Goal: Transaction & Acquisition: Subscribe to service/newsletter

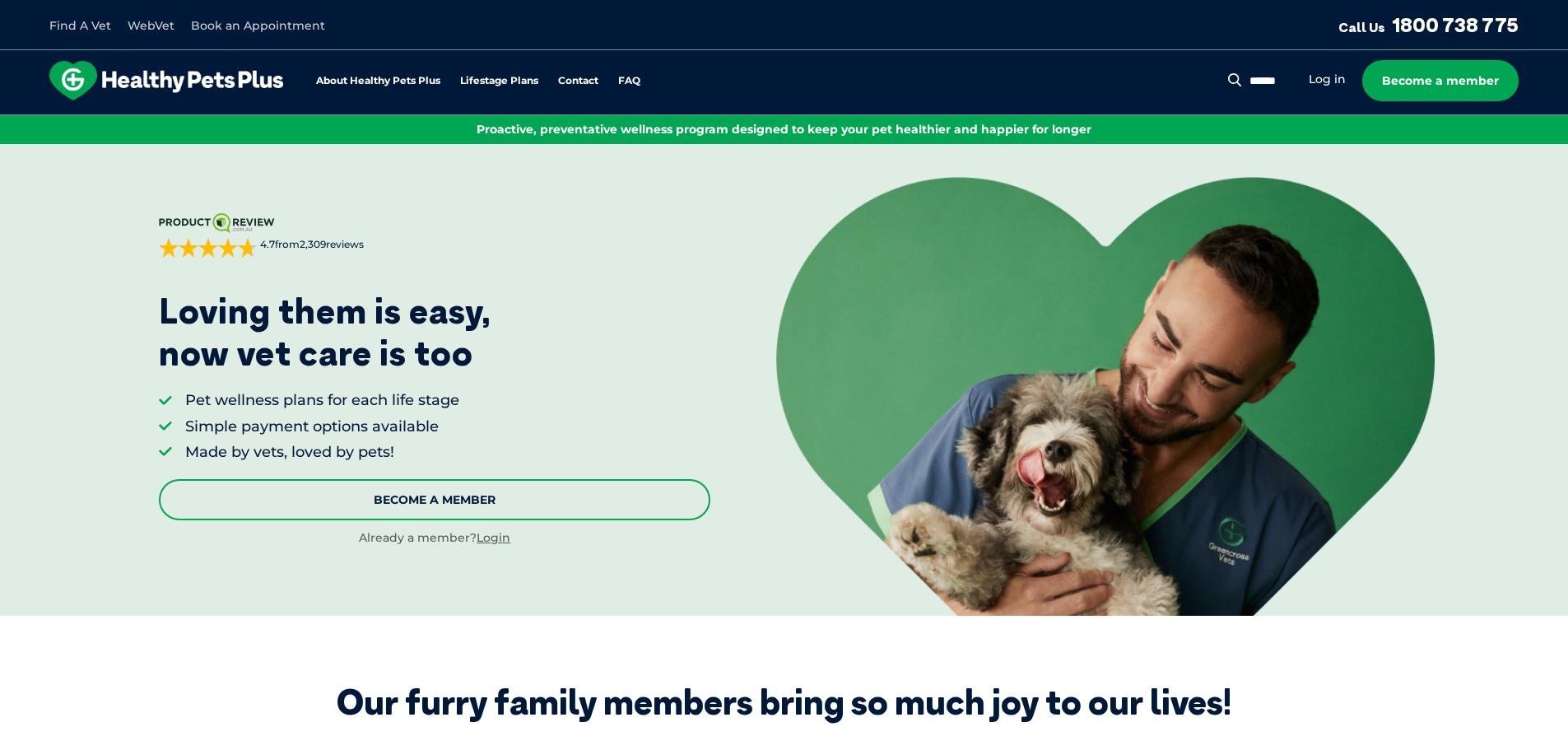
click at [433, 493] on link "Become A Member" at bounding box center [434, 499] width 551 height 41
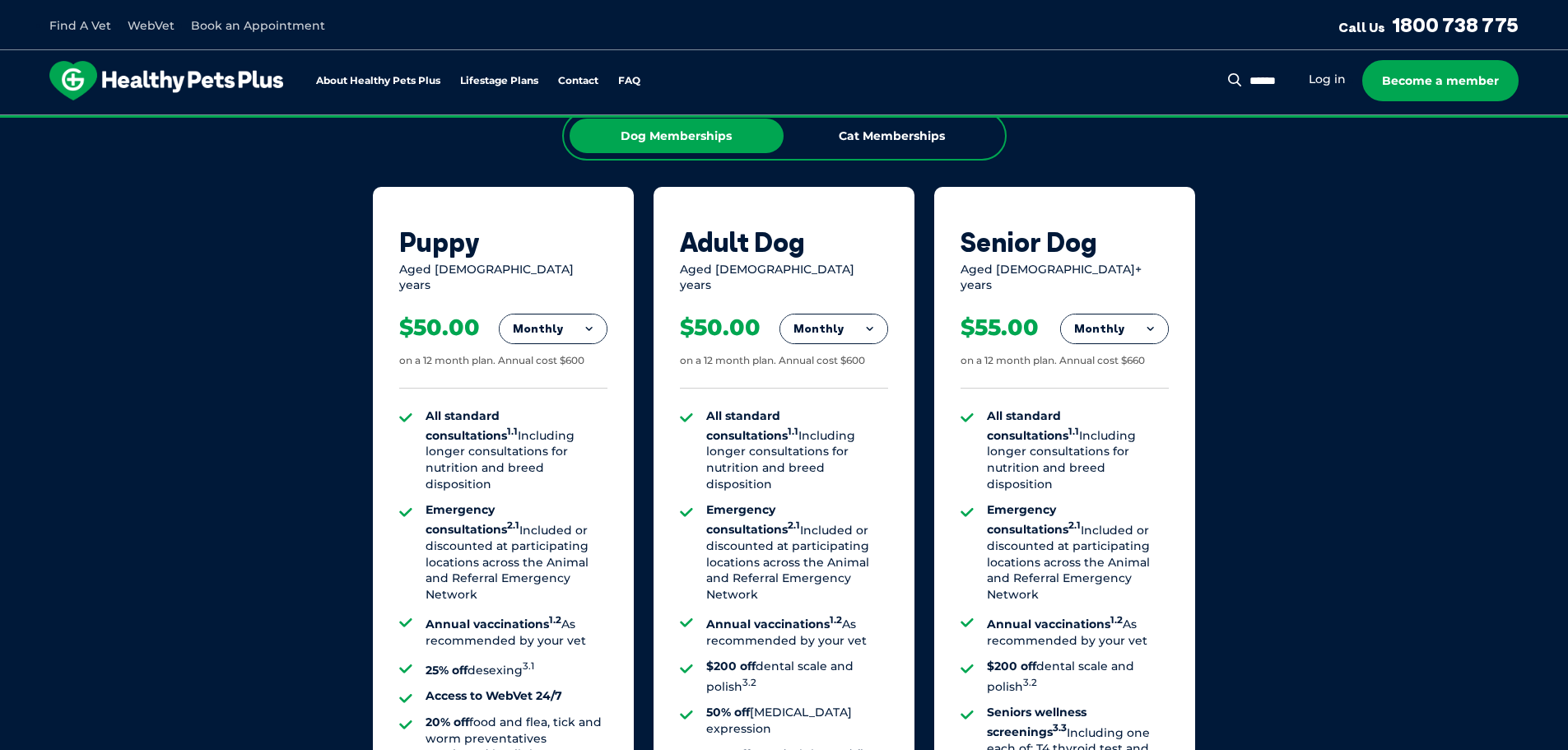
scroll to position [1109, 0]
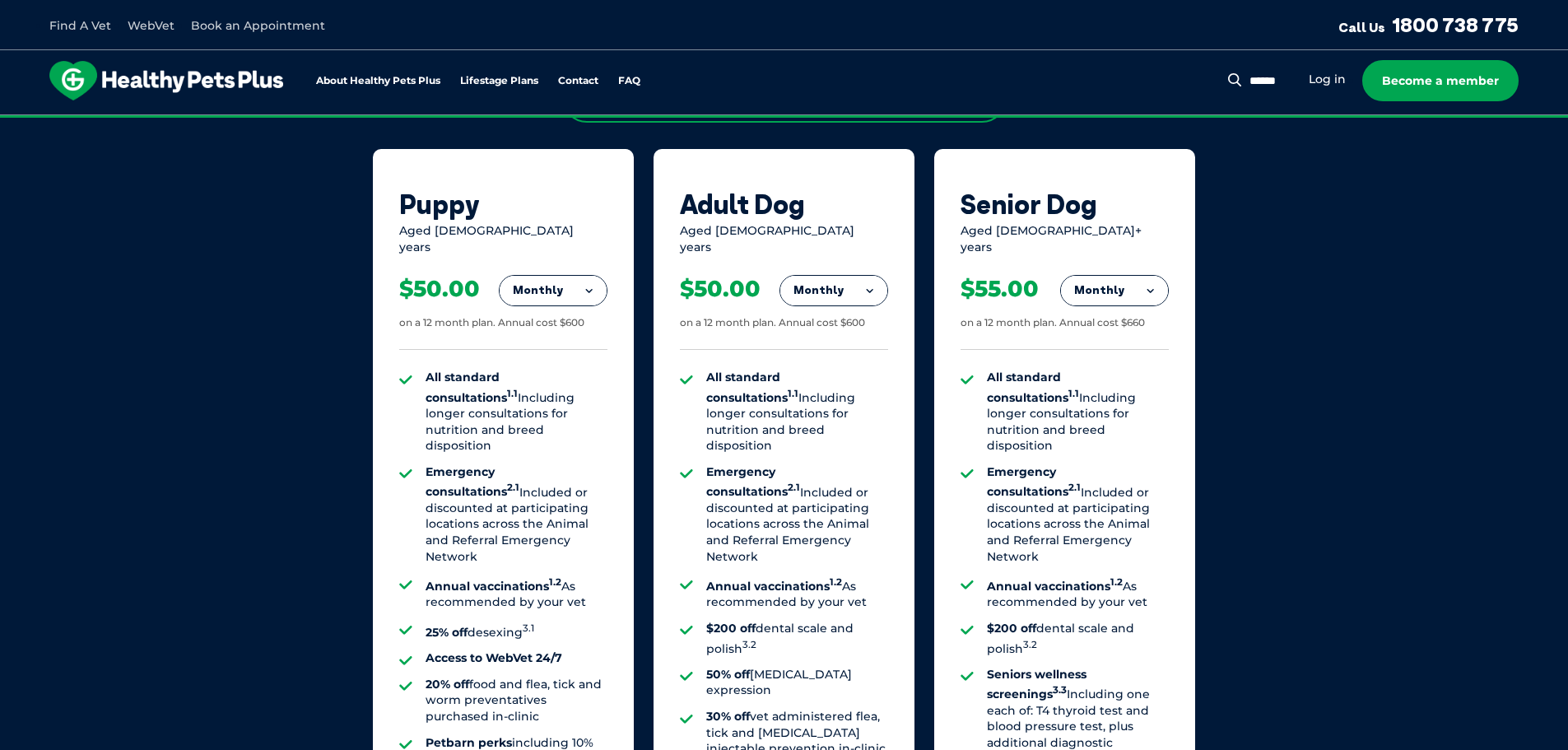
click at [526, 291] on button "Monthly" at bounding box center [552, 291] width 107 height 30
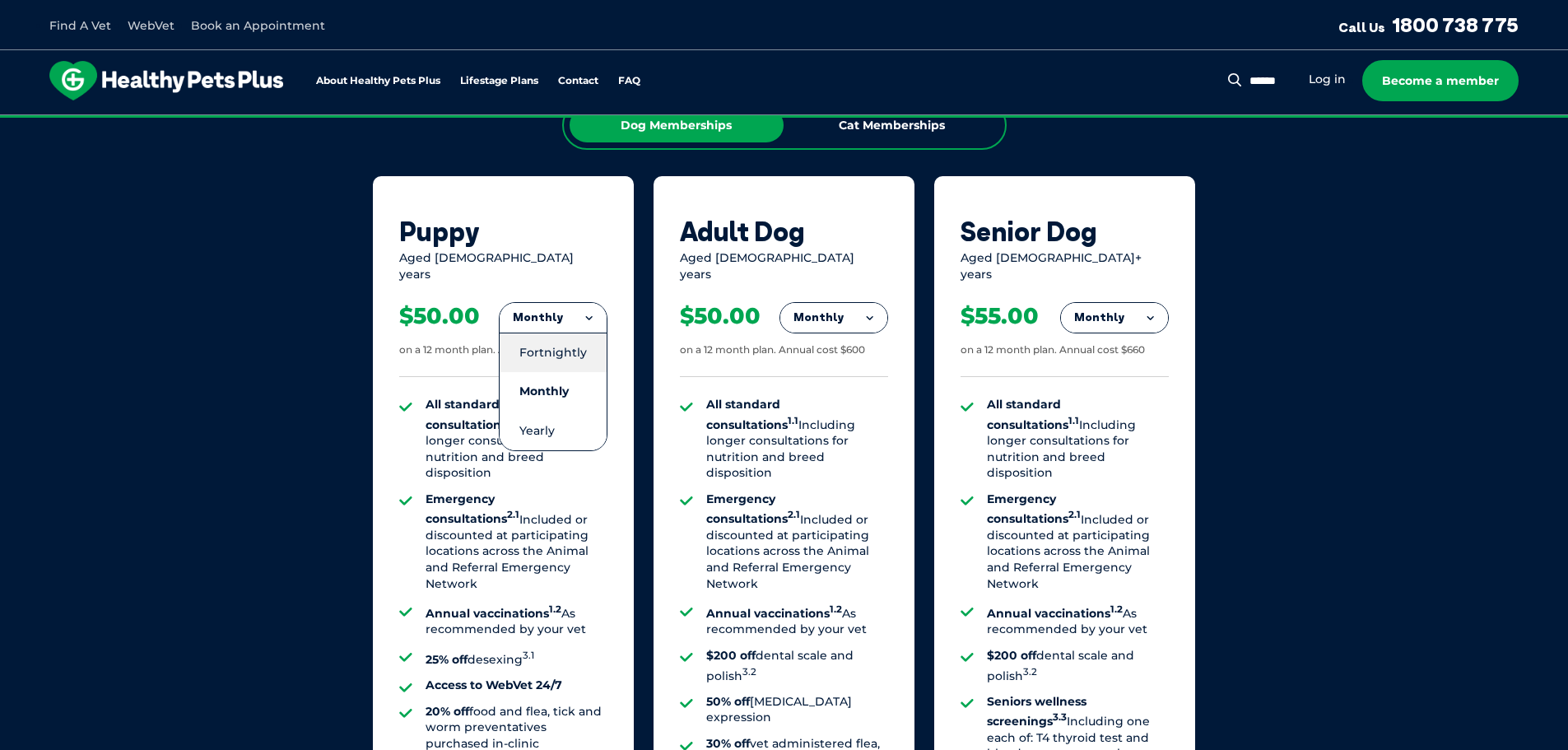
click at [546, 342] on li "Fortnightly" at bounding box center [552, 353] width 107 height 40
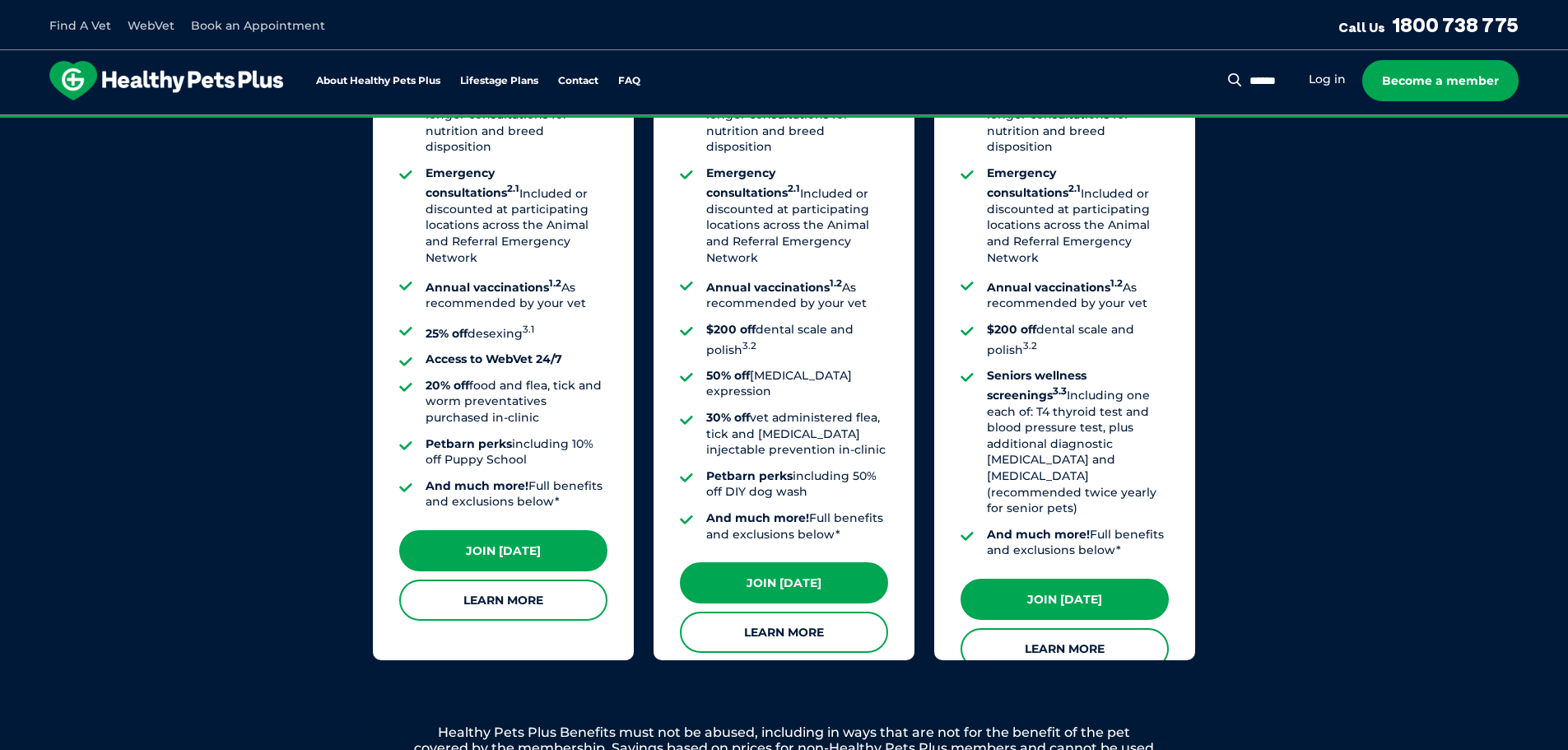
scroll to position [1411, 0]
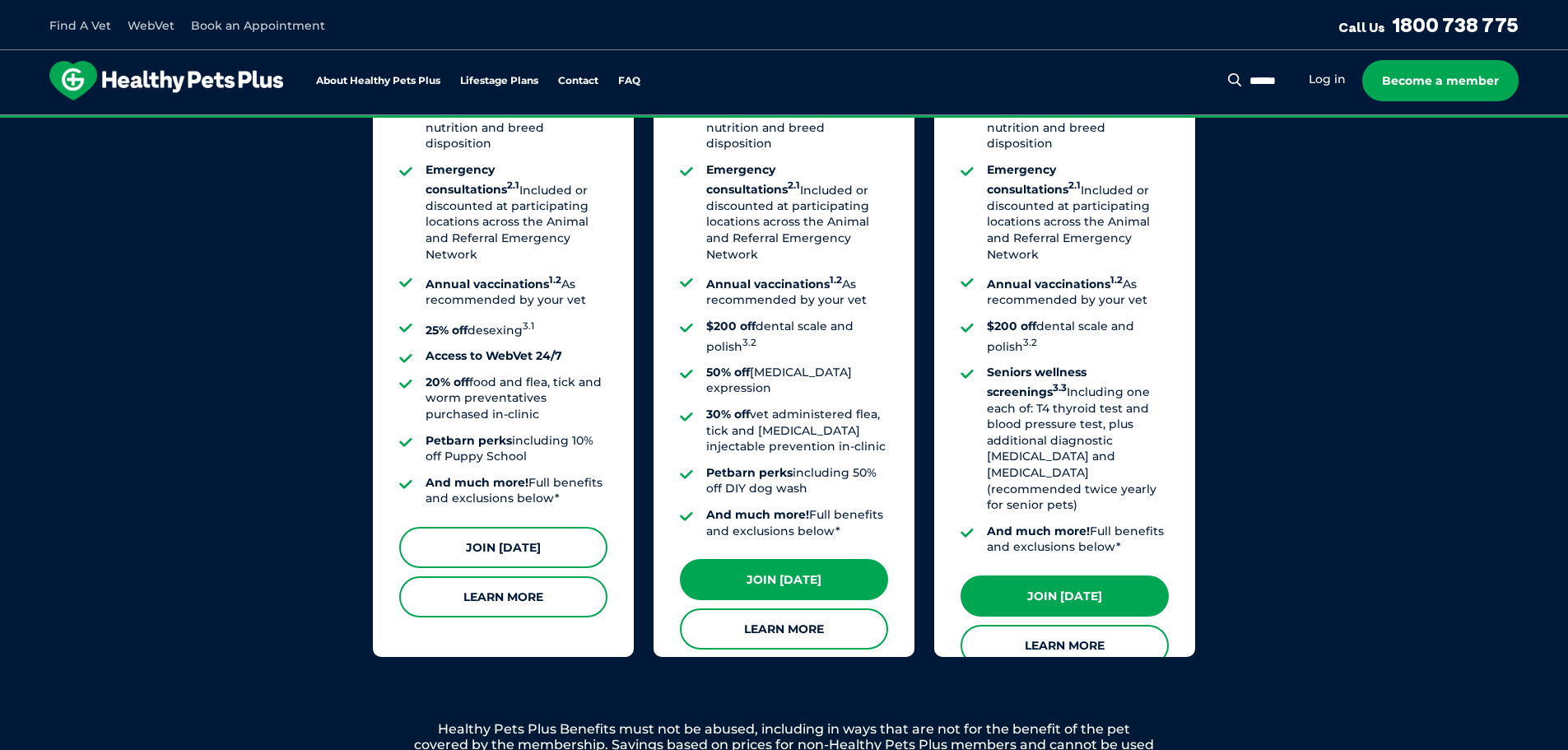
click at [518, 530] on link "Join Today" at bounding box center [503, 547] width 209 height 41
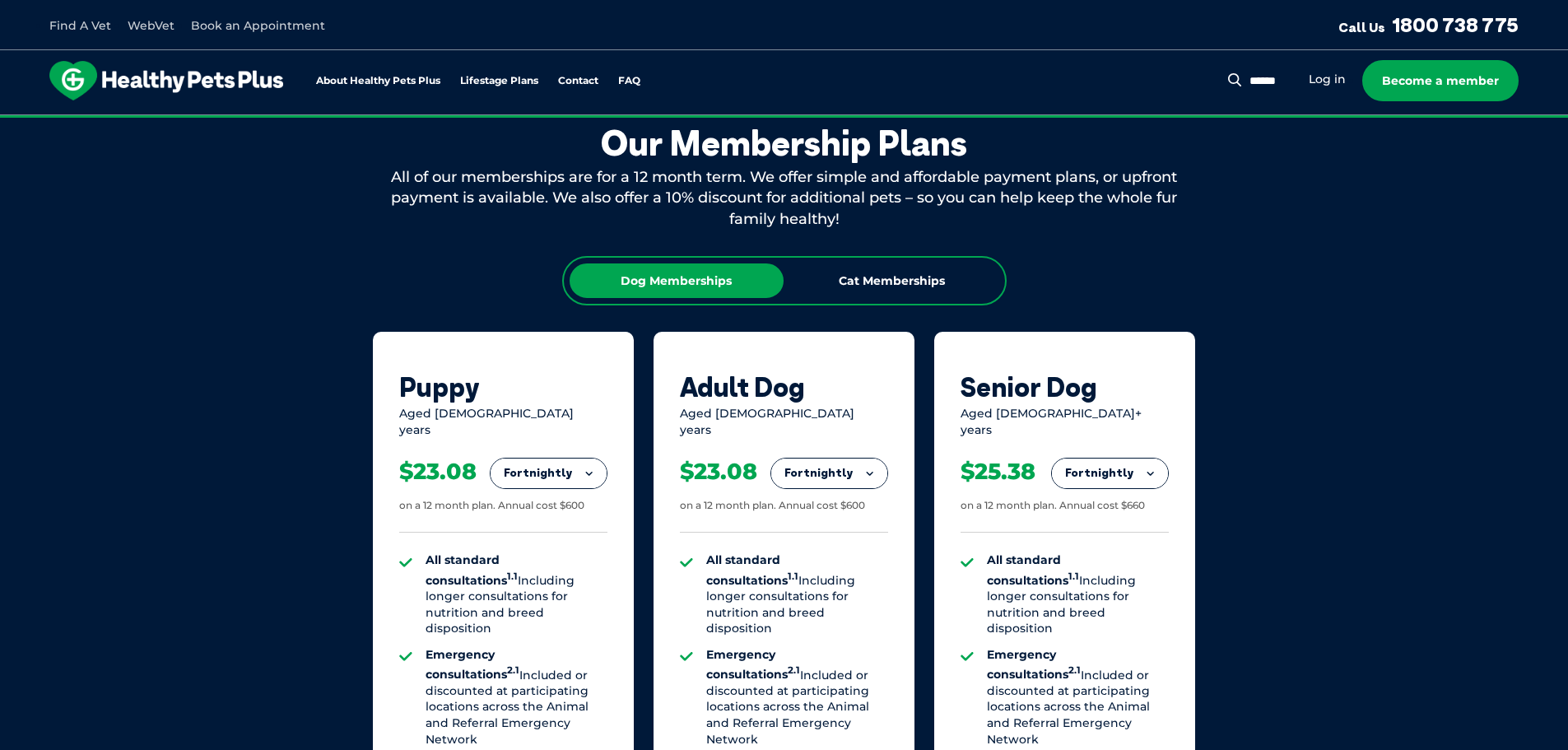
scroll to position [917, 0]
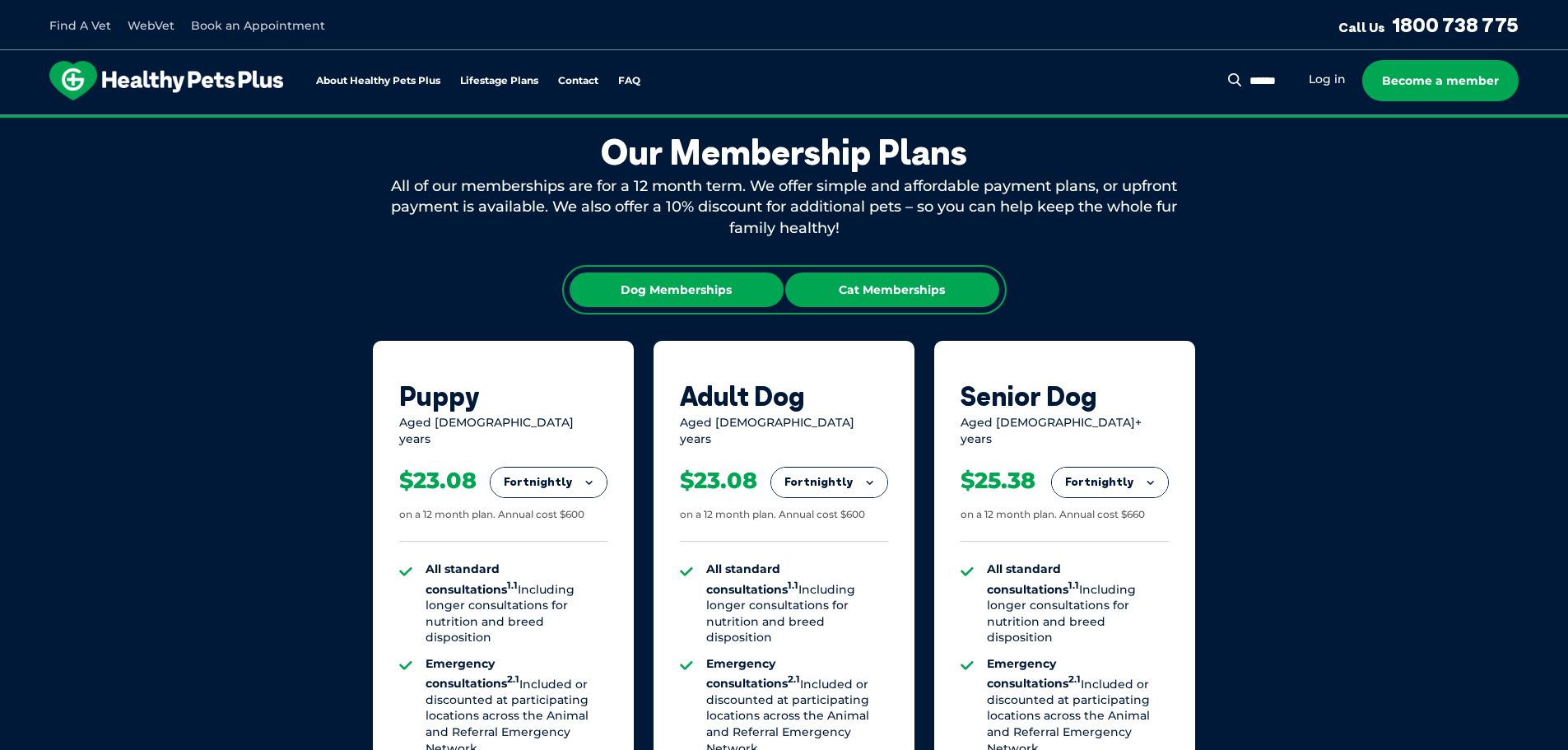
click at [852, 276] on div "Cat Memberships" at bounding box center [892, 290] width 214 height 35
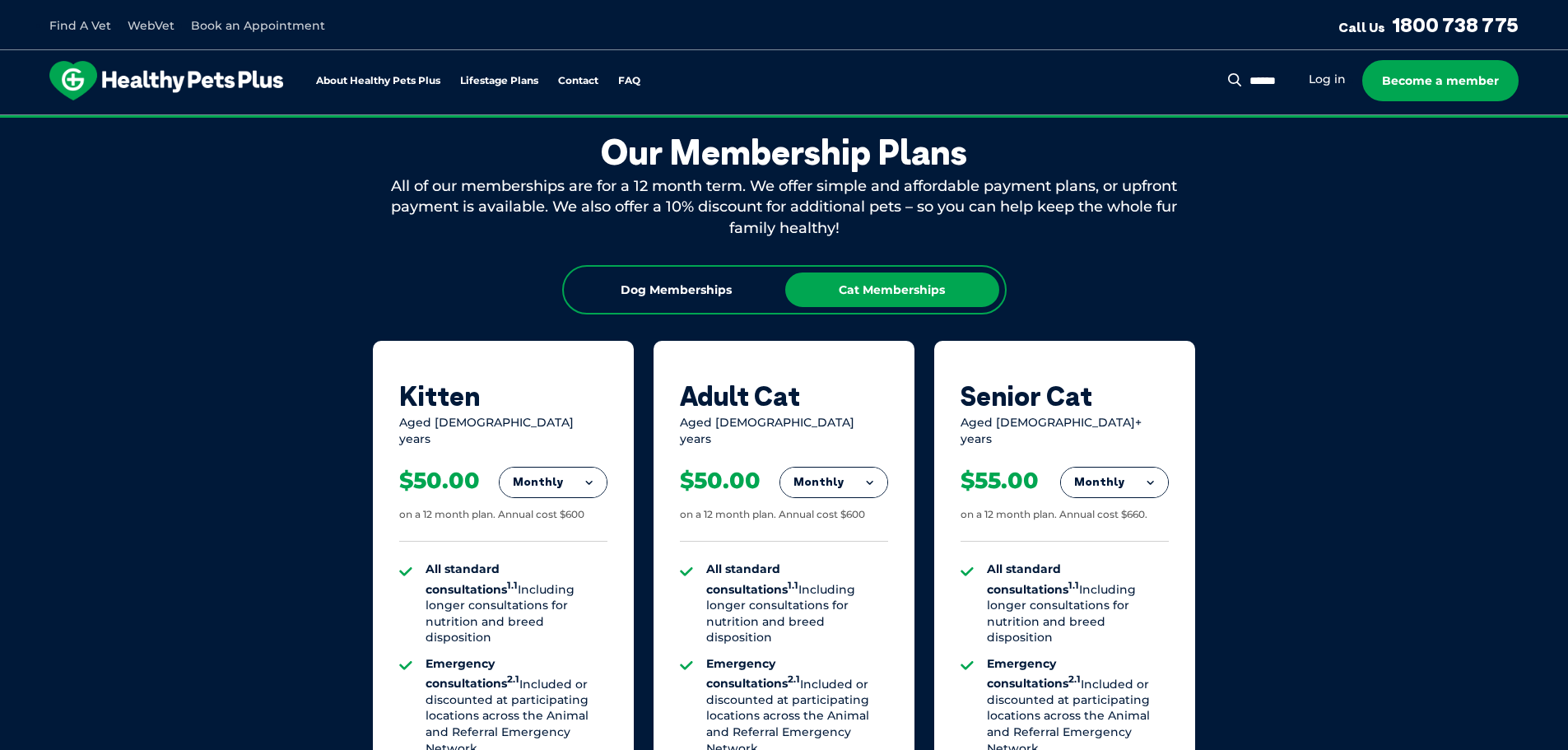
click at [546, 469] on button "Monthly" at bounding box center [552, 482] width 107 height 30
click at [530, 503] on li "Fortnightly" at bounding box center [552, 517] width 107 height 40
click at [284, 407] on div "Our Membership Plans All of our memberships are for a 12 month term. We offer s…" at bounding box center [784, 641] width 1568 height 1151
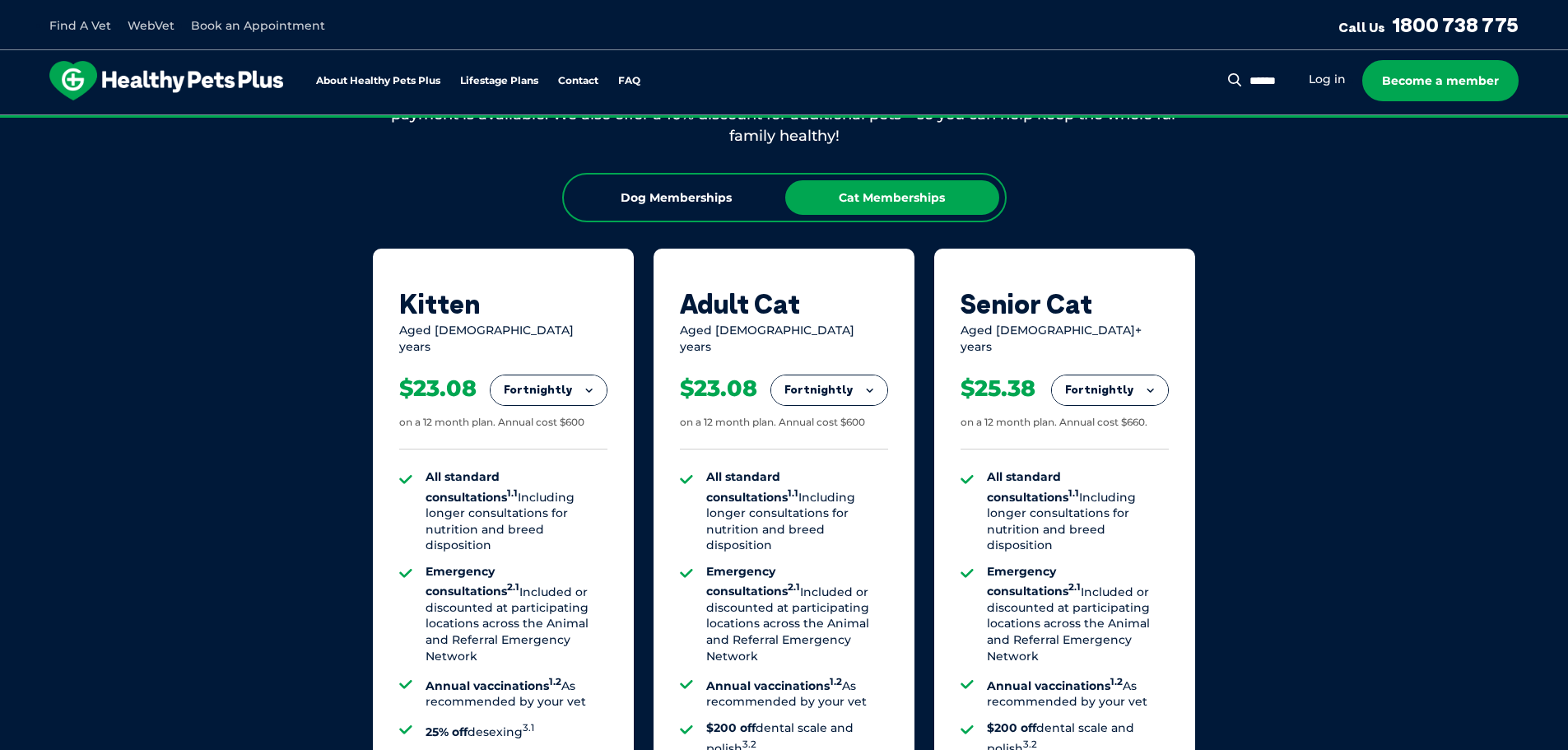
scroll to position [1000, 0]
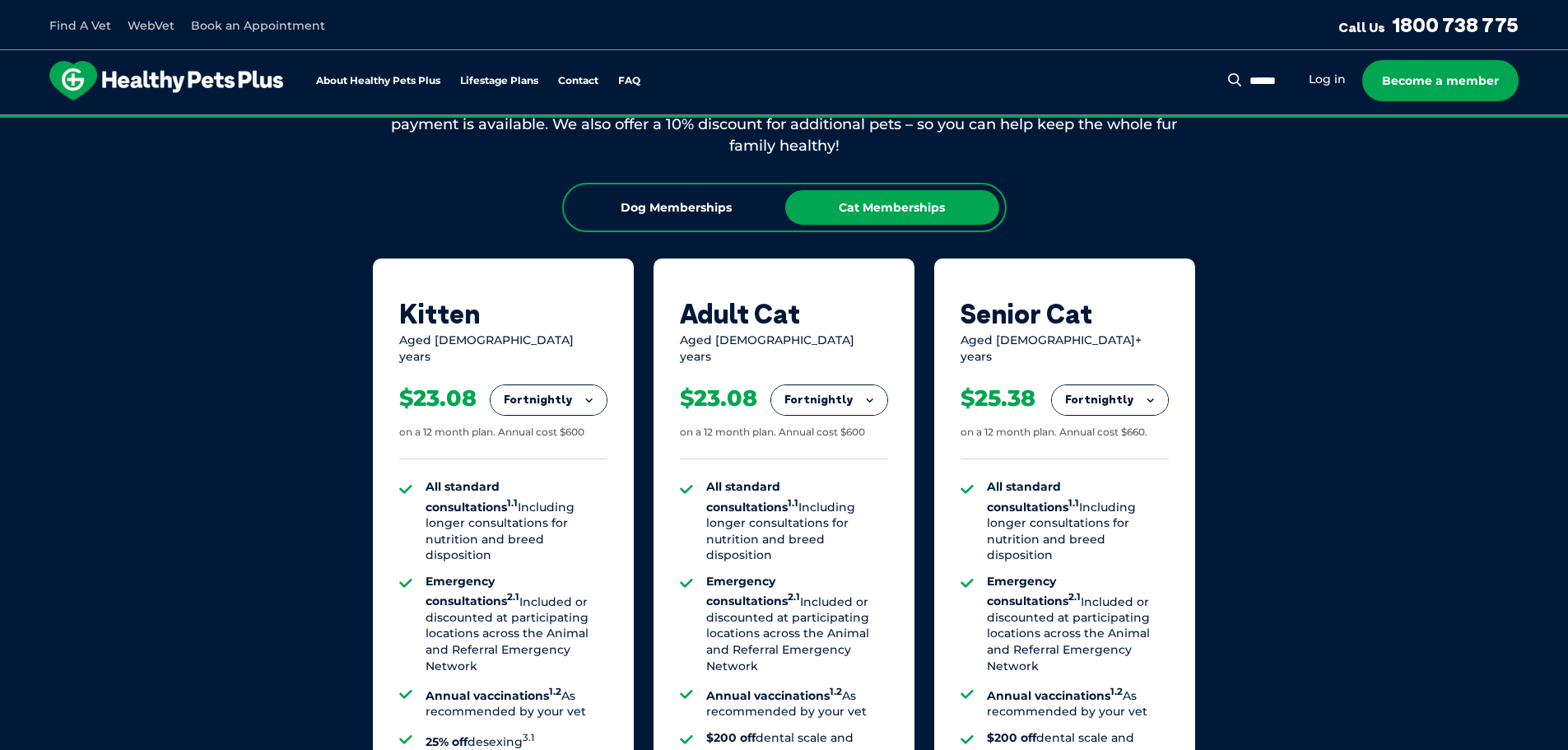
click at [905, 208] on div "Cat Memberships" at bounding box center [892, 207] width 214 height 35
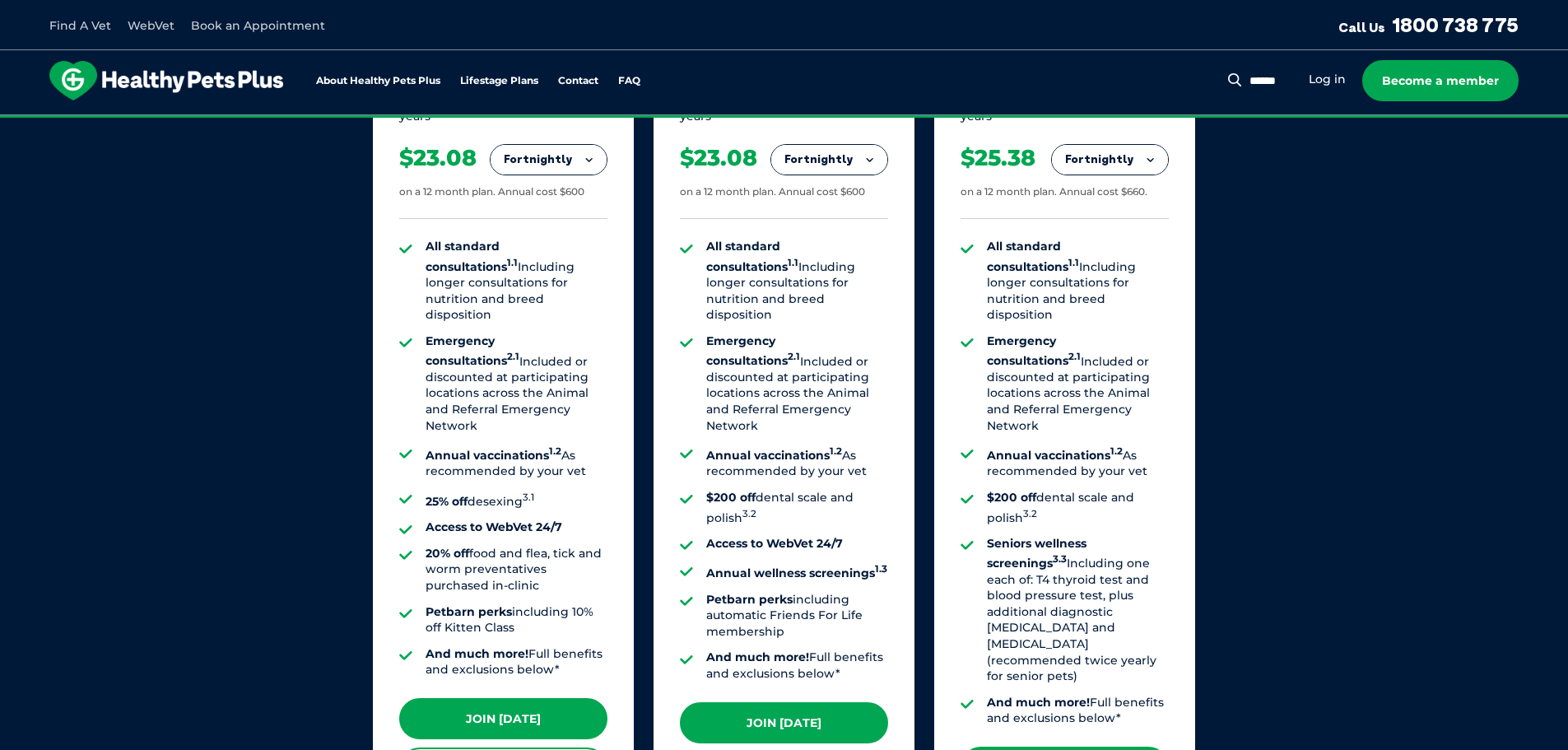
scroll to position [1246, 0]
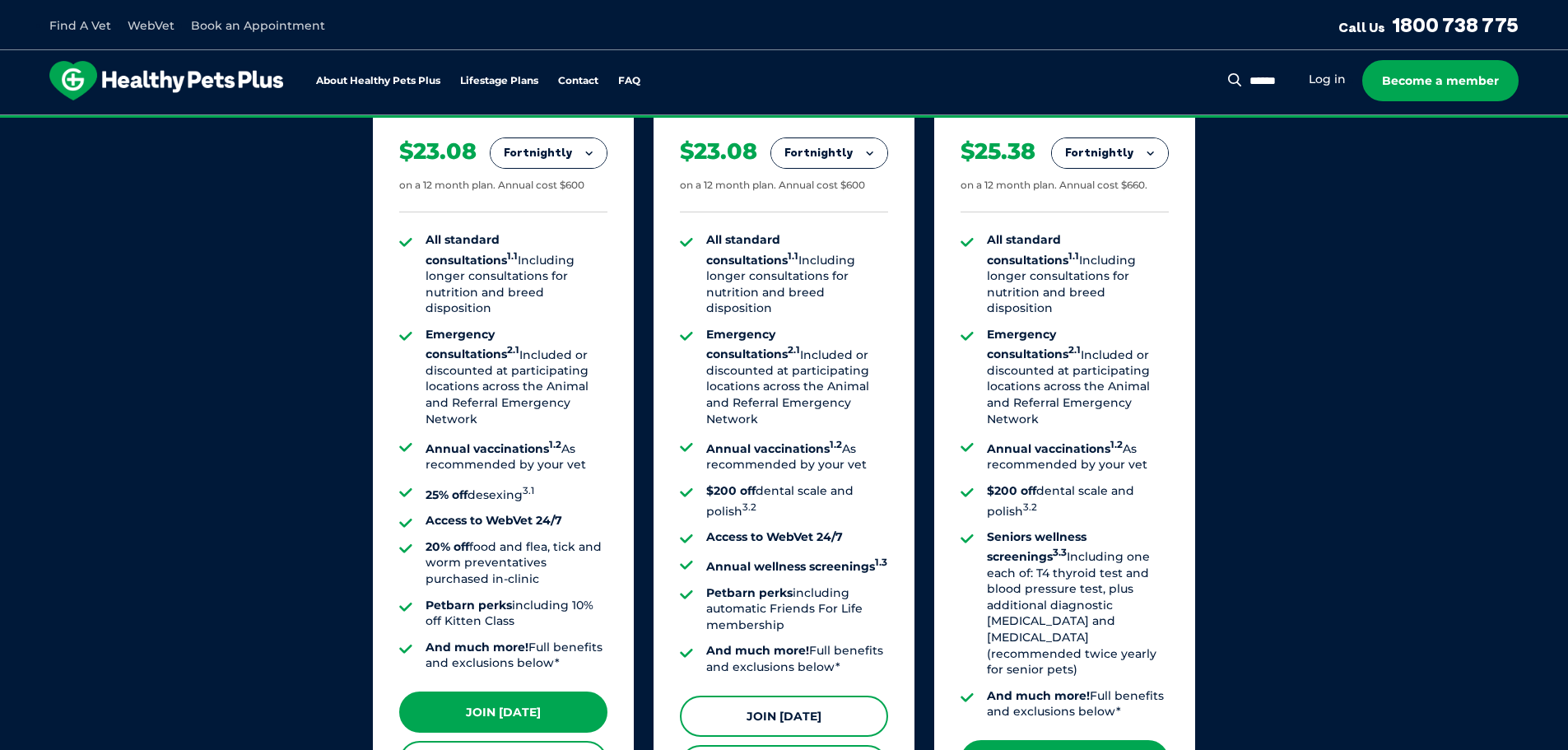
click at [771, 700] on link "Join Today" at bounding box center [784, 716] width 209 height 41
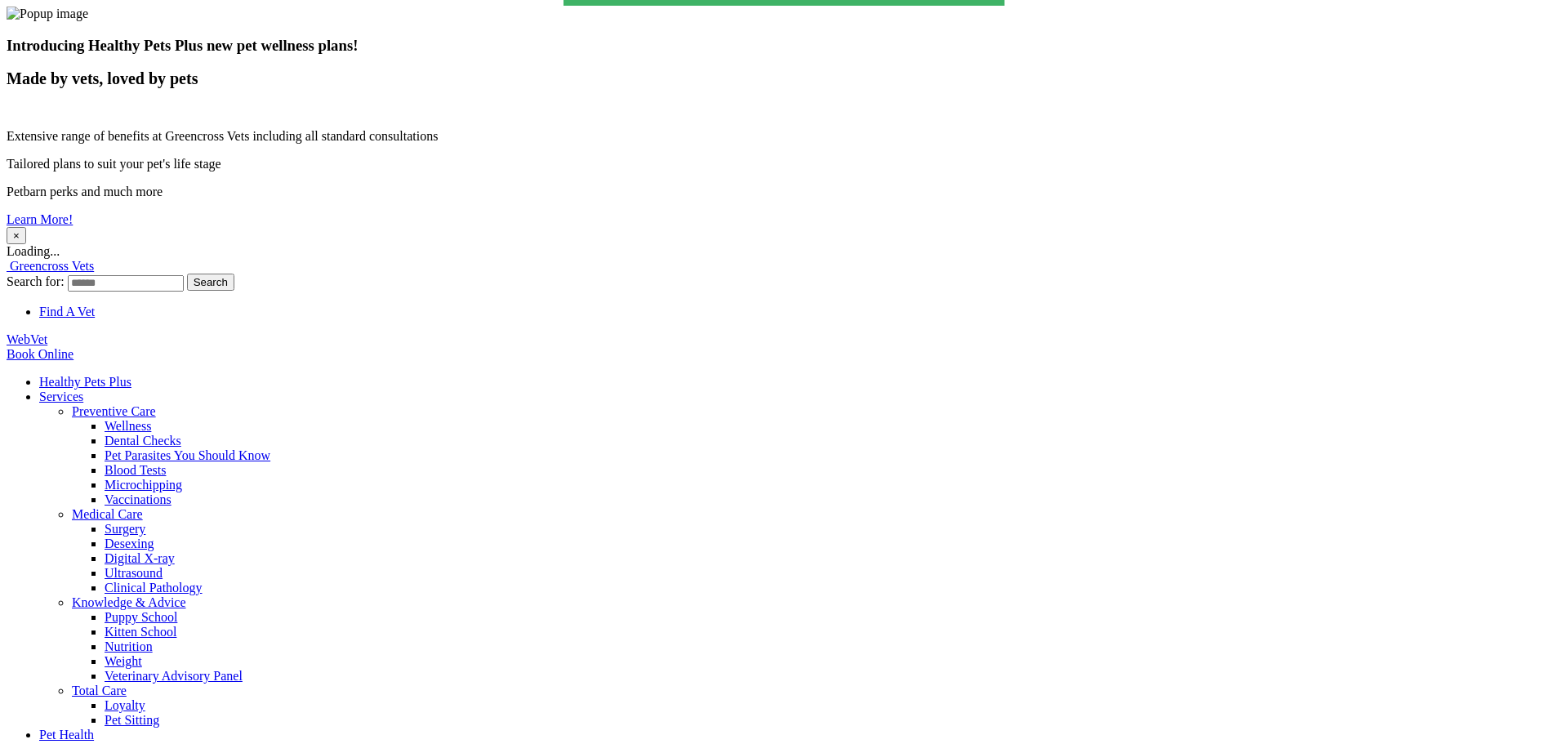
click at [26, 227] on button "×" at bounding box center [17, 235] width 20 height 17
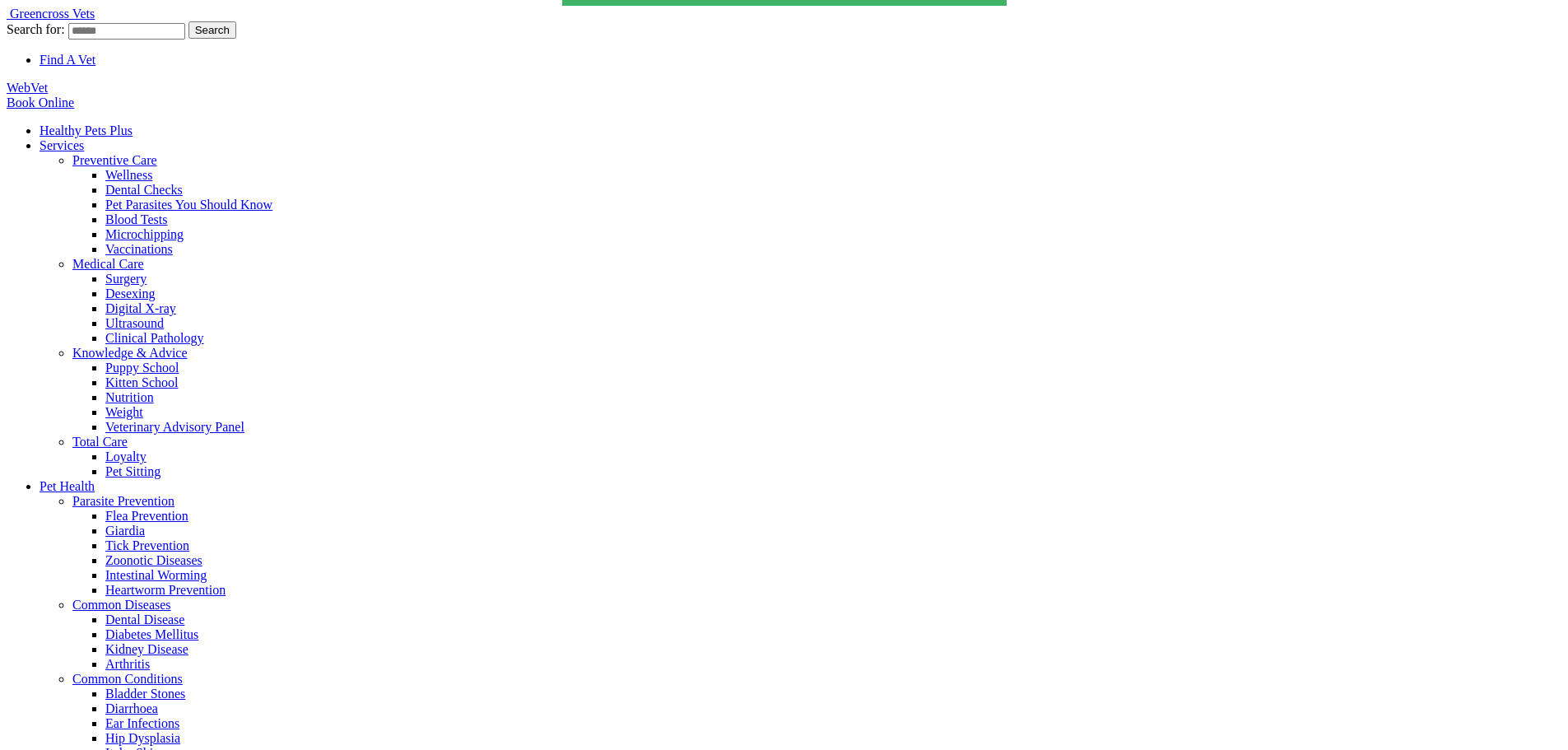
click at [133, 124] on link "Healthy Pets Plus" at bounding box center [86, 131] width 93 height 14
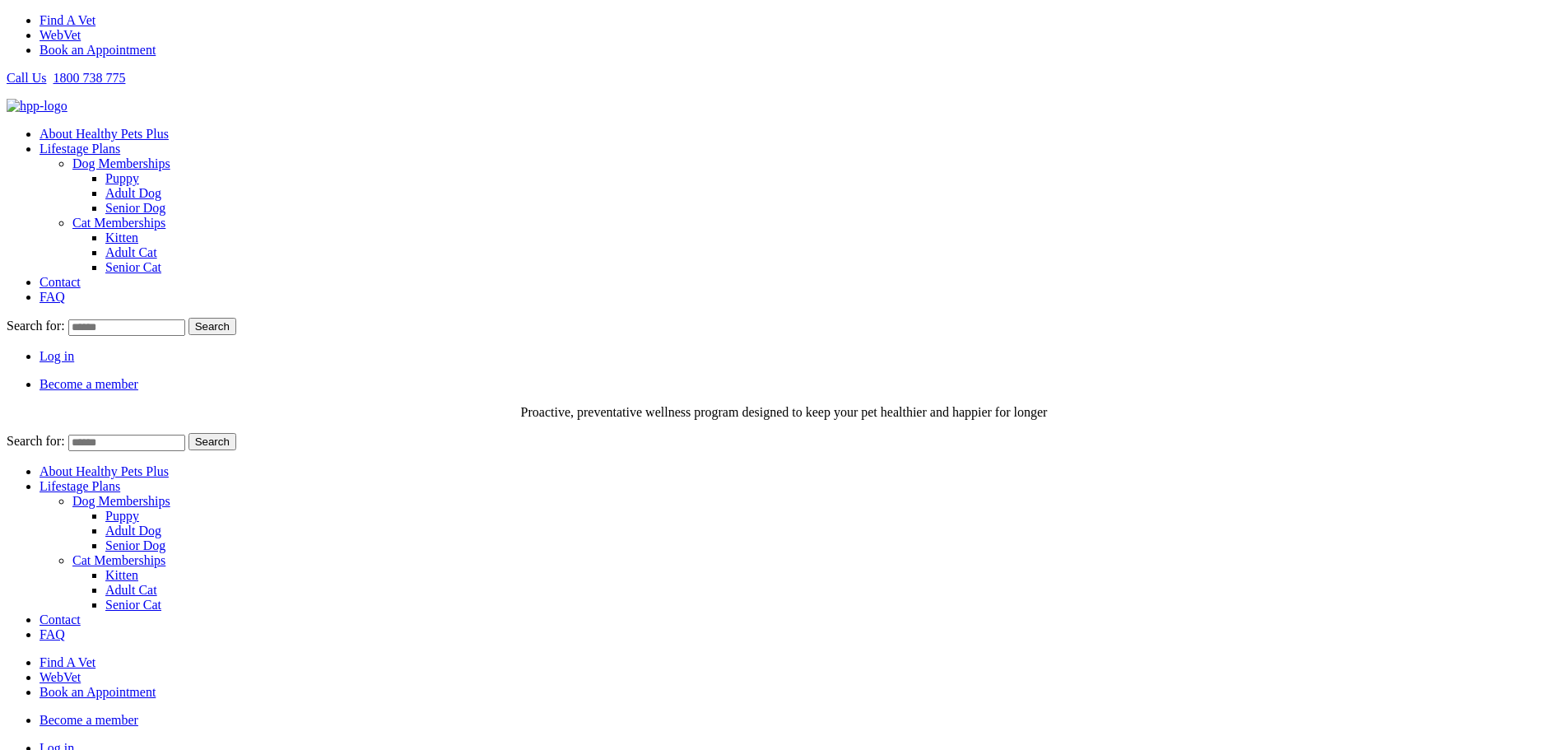
click at [138, 377] on link "Become a member" at bounding box center [89, 384] width 99 height 14
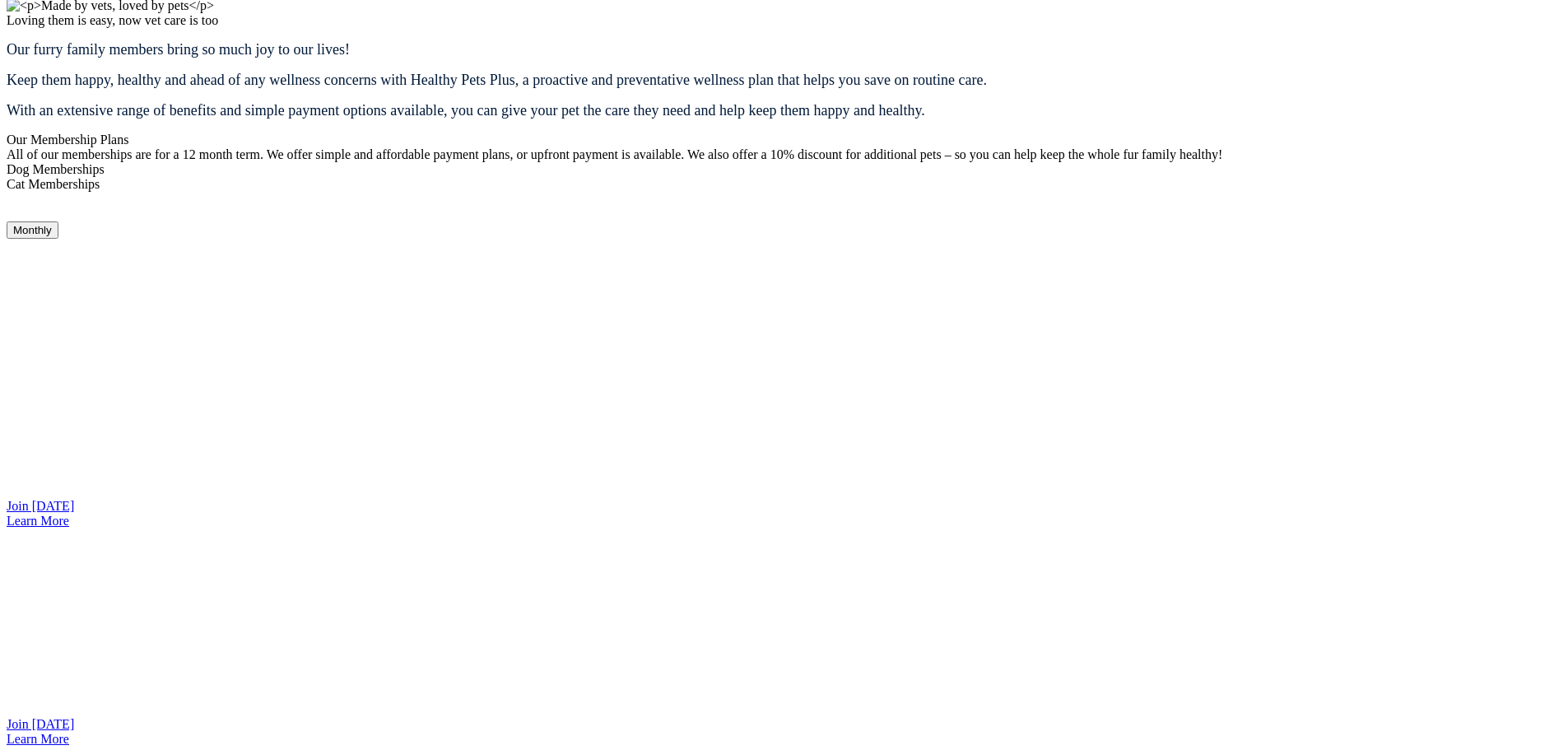
scroll to position [1265, 0]
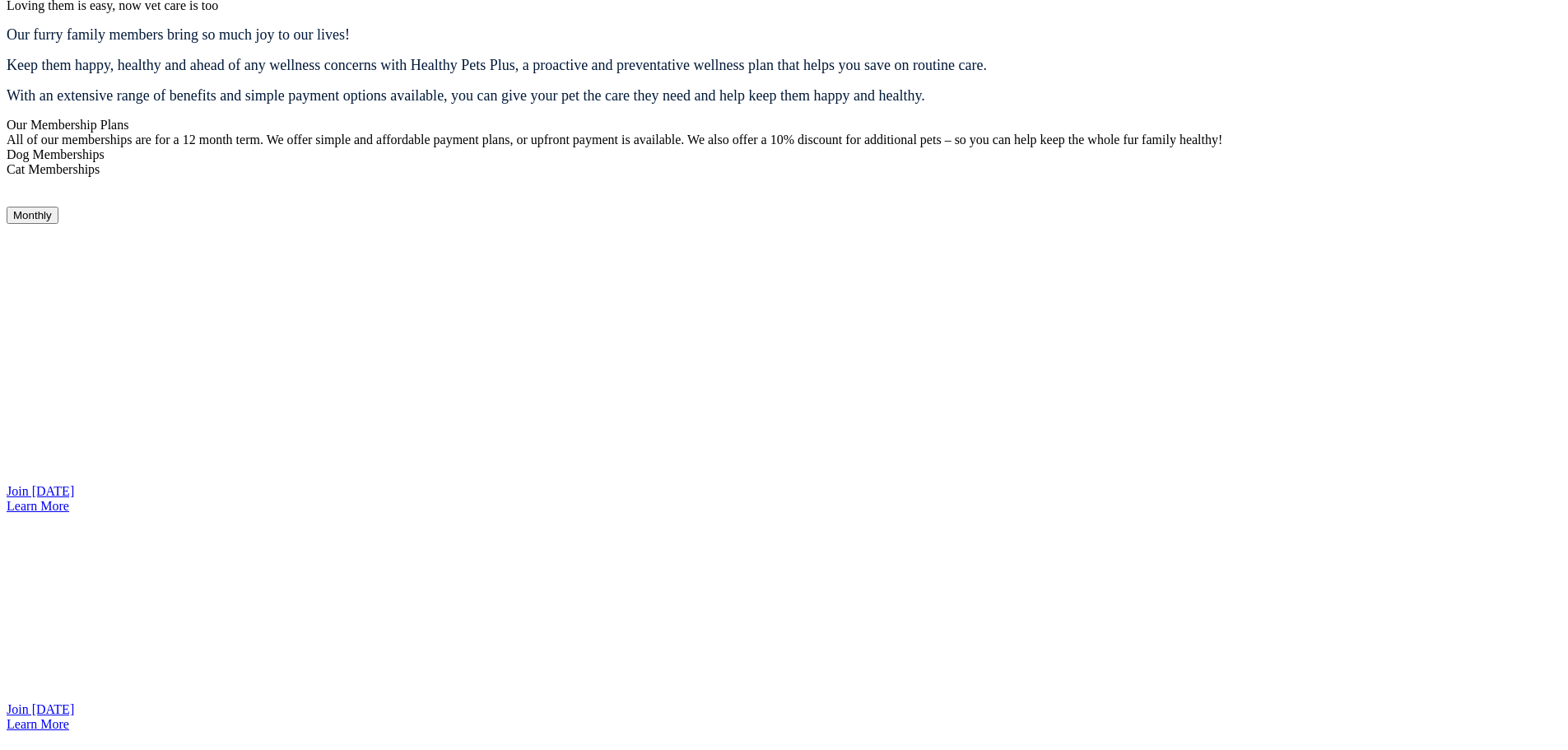
click at [74, 702] on link "Join Today" at bounding box center [41, 709] width 68 height 14
click at [74, 702] on link "Join [DATE]" at bounding box center [41, 709] width 68 height 14
